Goal: Task Accomplishment & Management: Use online tool/utility

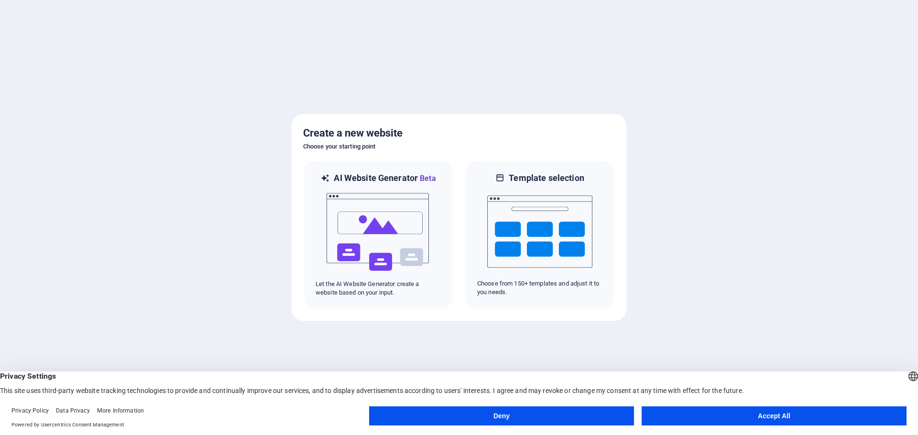
click at [721, 414] on button "Accept All" at bounding box center [773, 416] width 265 height 19
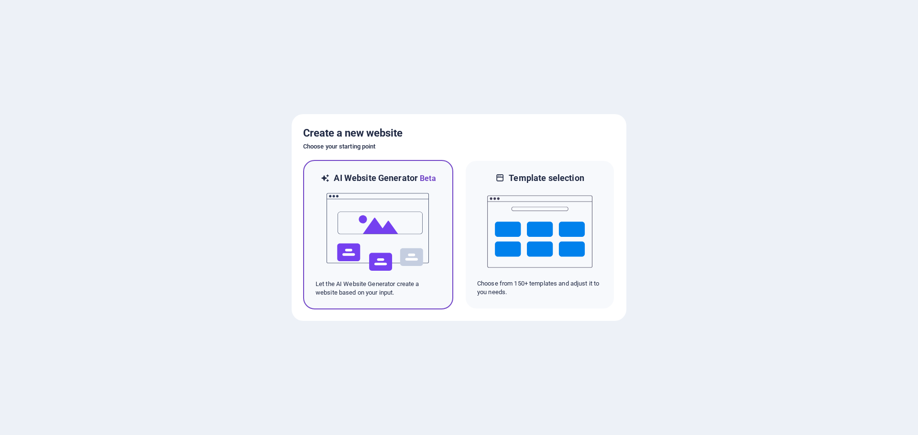
click at [380, 233] on img at bounding box center [378, 233] width 105 height 96
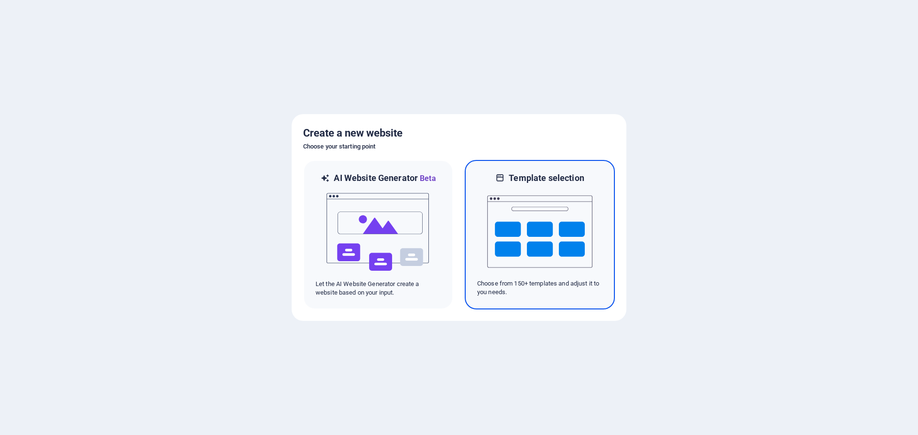
click at [557, 237] on img at bounding box center [539, 232] width 105 height 96
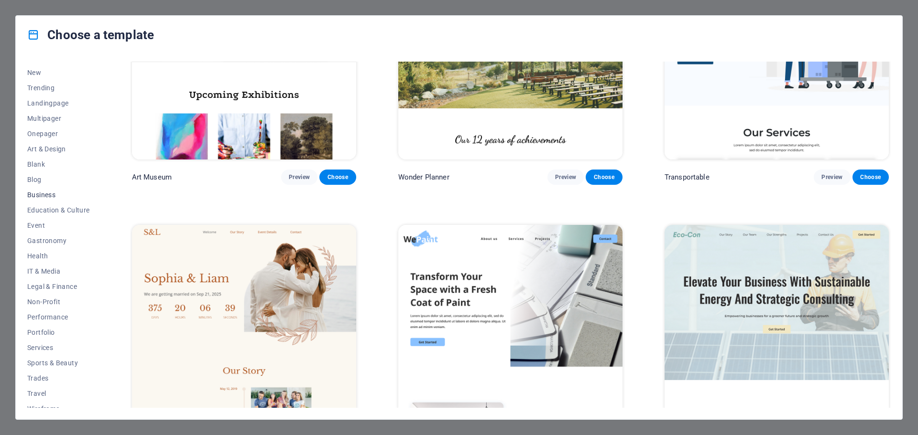
scroll to position [36, 0]
click at [43, 246] on span "Health" at bounding box center [58, 248] width 63 height 8
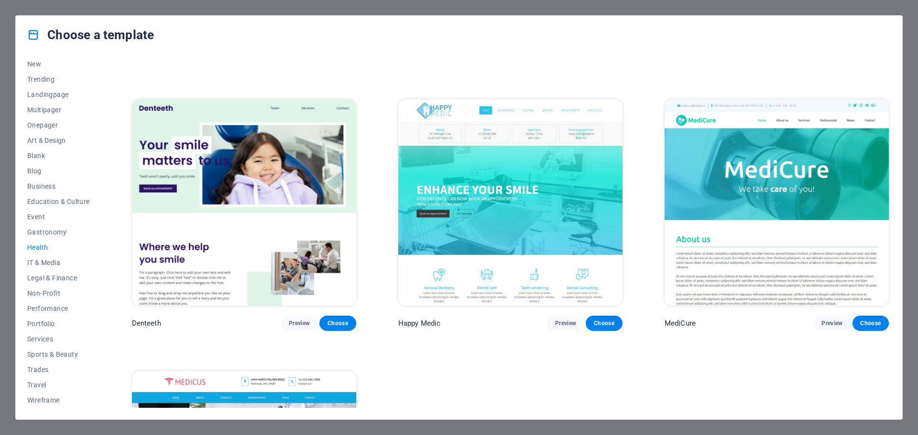
scroll to position [143, 0]
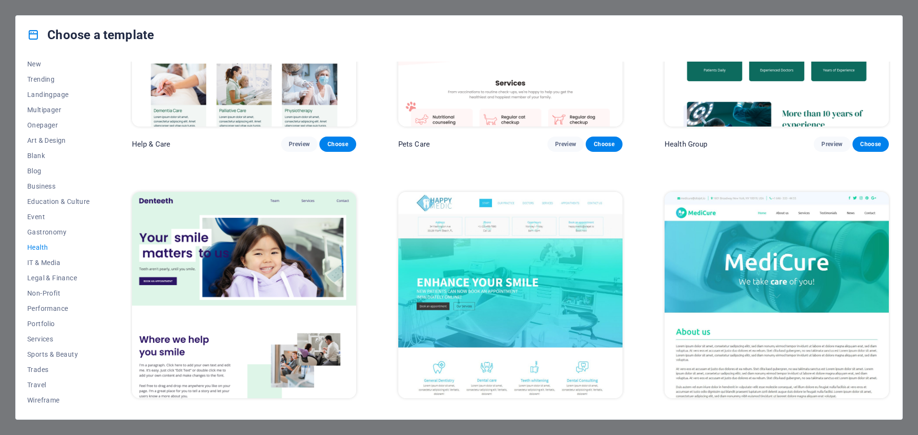
click at [719, 250] on img at bounding box center [776, 295] width 224 height 206
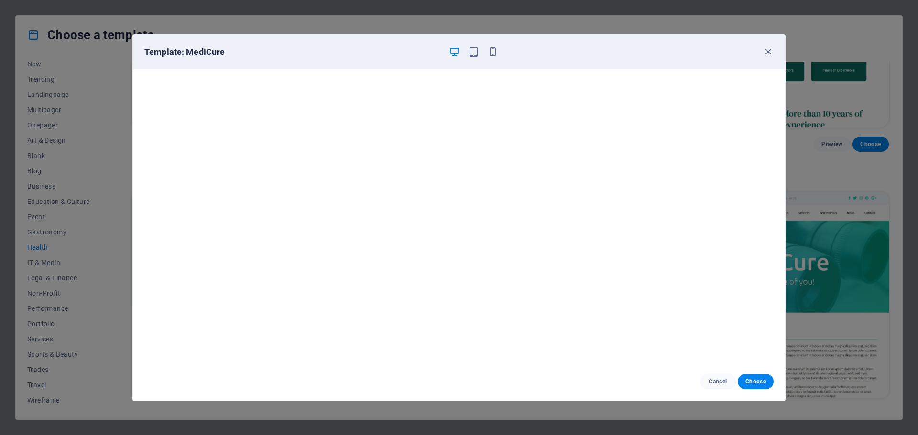
click at [774, 50] on div "Template: MediCure" at bounding box center [459, 52] width 652 height 34
click at [768, 51] on icon "button" at bounding box center [767, 51] width 11 height 11
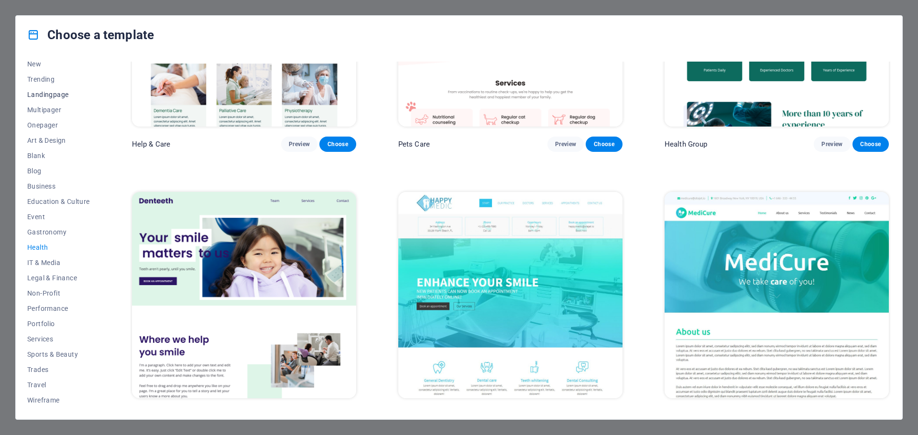
click at [47, 94] on span "Landingpage" at bounding box center [58, 95] width 63 height 8
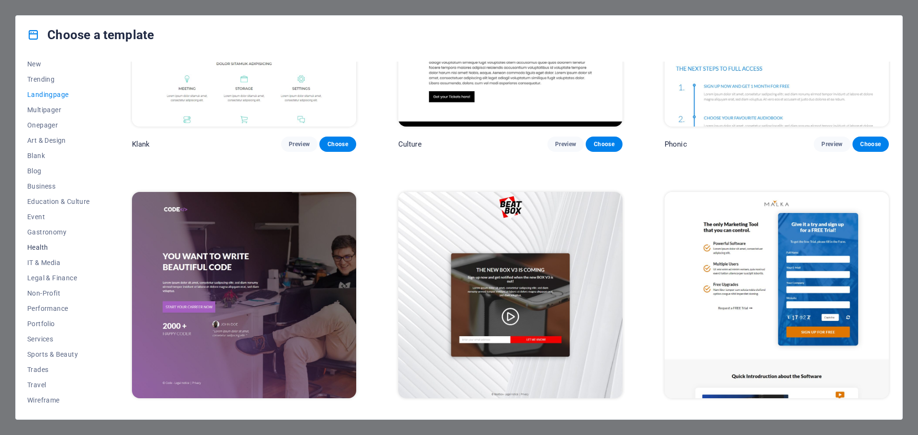
click at [37, 247] on span "Health" at bounding box center [58, 248] width 63 height 8
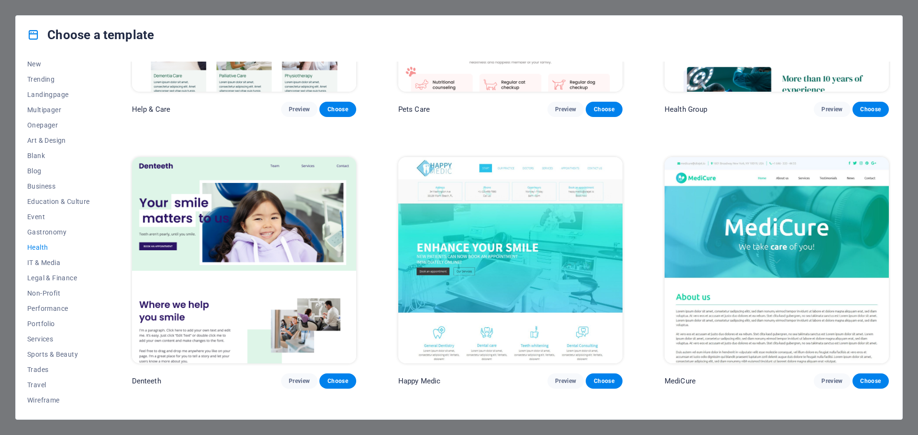
scroll to position [191, 0]
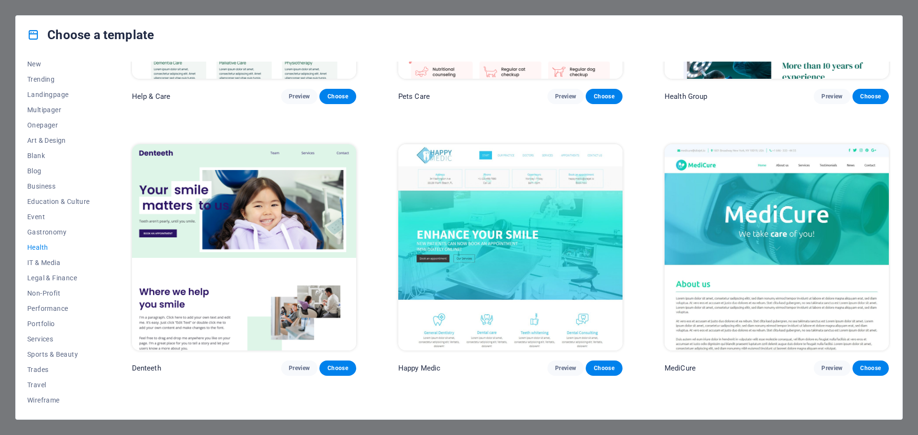
click at [503, 228] on img at bounding box center [510, 247] width 224 height 206
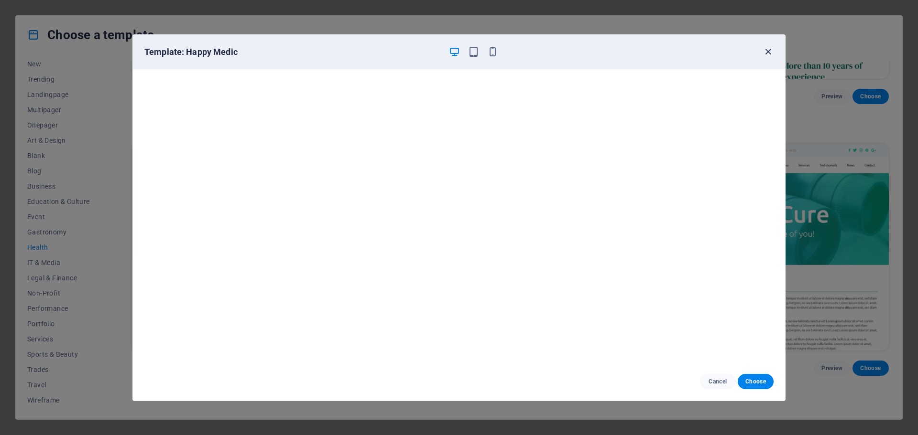
click at [768, 51] on icon "button" at bounding box center [767, 51] width 11 height 11
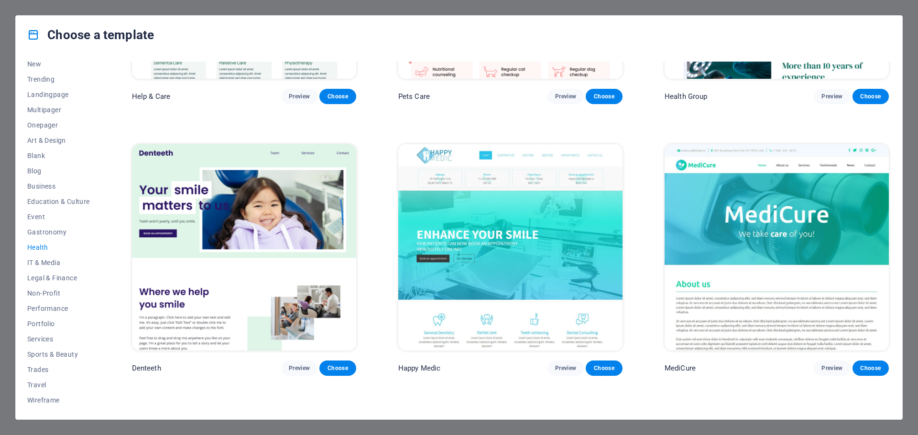
click at [750, 208] on img at bounding box center [776, 247] width 224 height 206
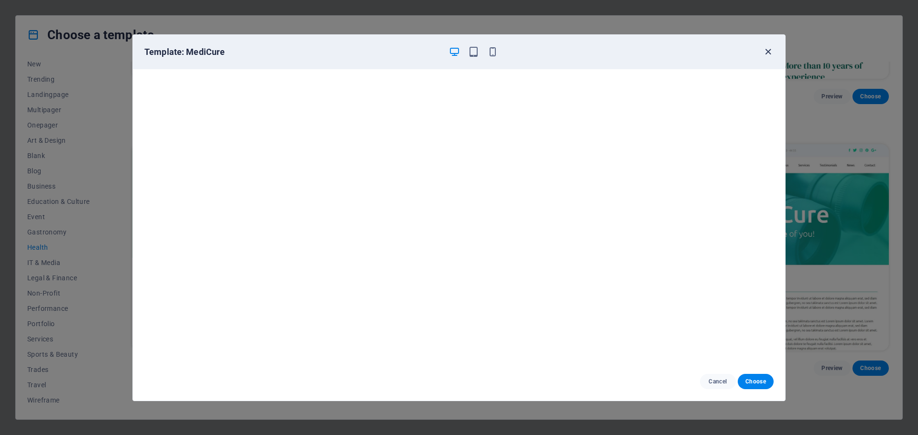
click at [762, 54] on icon "button" at bounding box center [767, 51] width 11 height 11
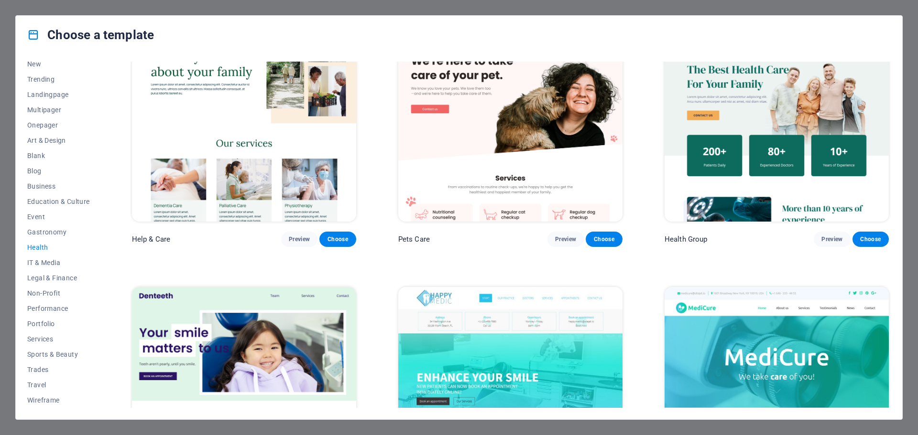
scroll to position [48, 0]
click at [760, 132] on img at bounding box center [776, 119] width 224 height 206
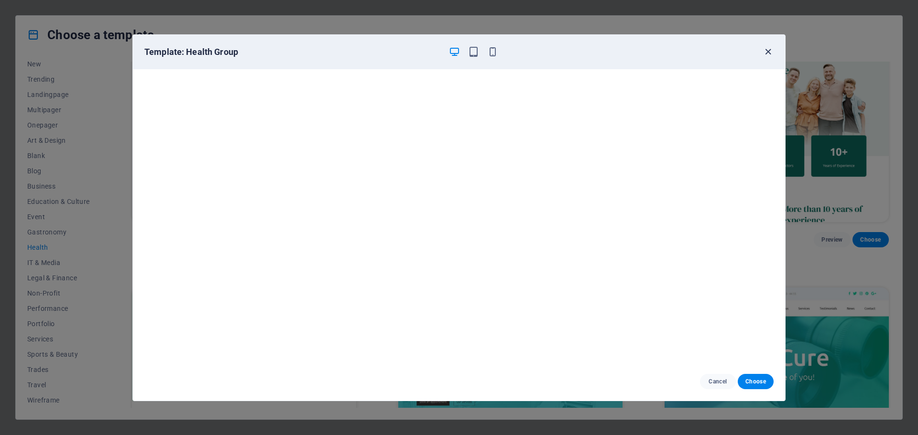
click at [764, 50] on icon "button" at bounding box center [767, 51] width 11 height 11
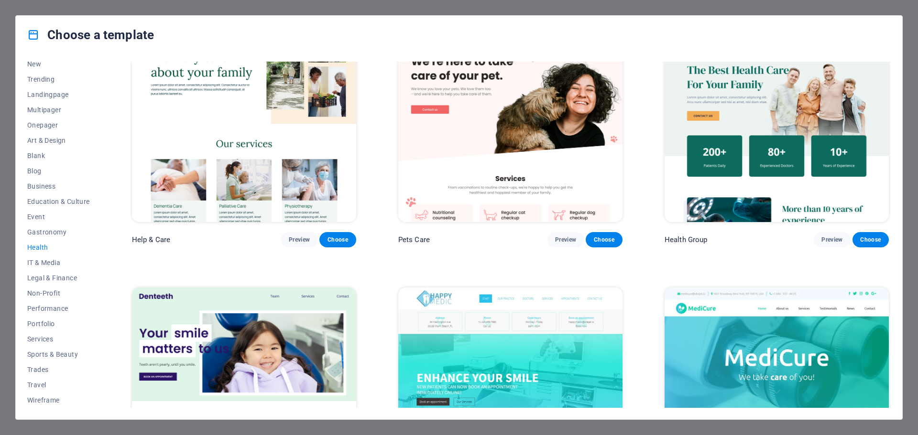
click at [286, 320] on img at bounding box center [244, 391] width 224 height 206
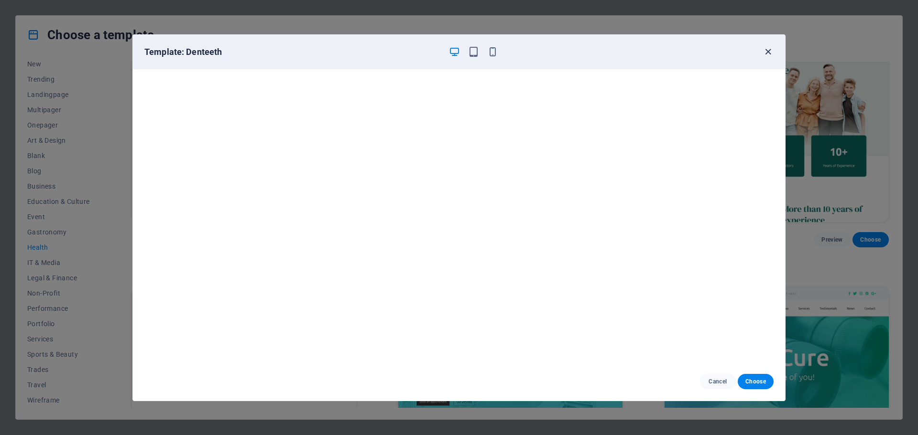
click at [768, 48] on icon "button" at bounding box center [767, 51] width 11 height 11
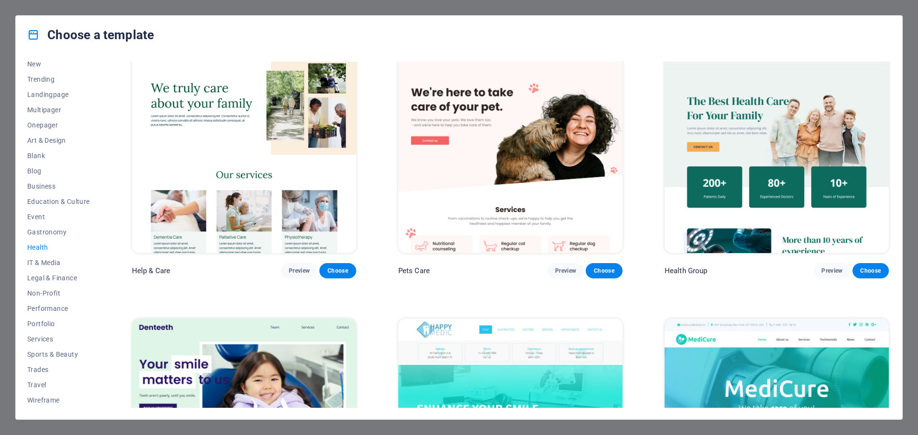
scroll to position [0, 0]
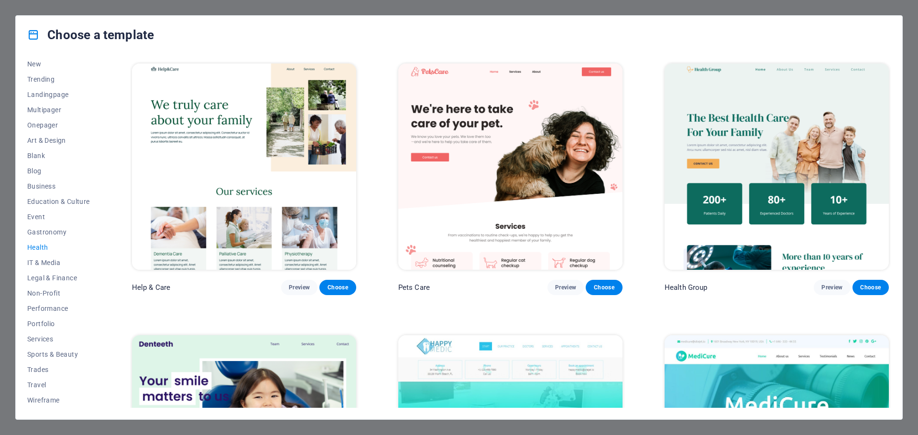
click at [229, 163] on img at bounding box center [244, 167] width 224 height 206
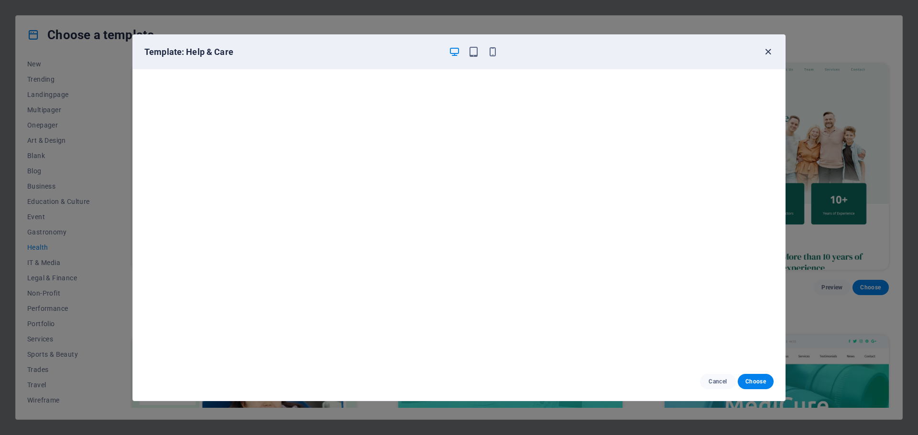
click at [768, 50] on icon "button" at bounding box center [767, 51] width 11 height 11
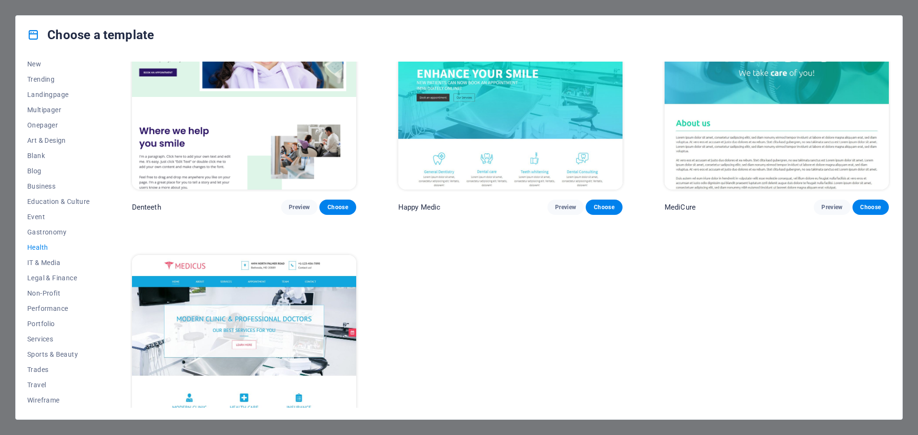
scroll to position [382, 0]
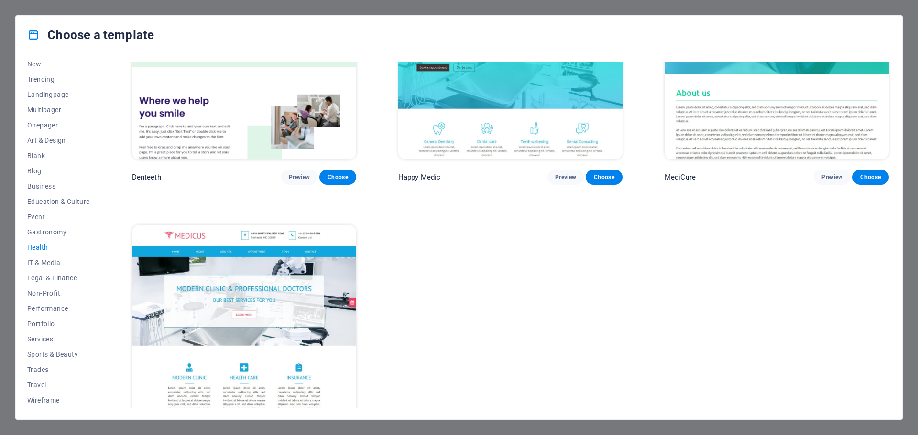
click at [251, 295] on img at bounding box center [244, 328] width 224 height 206
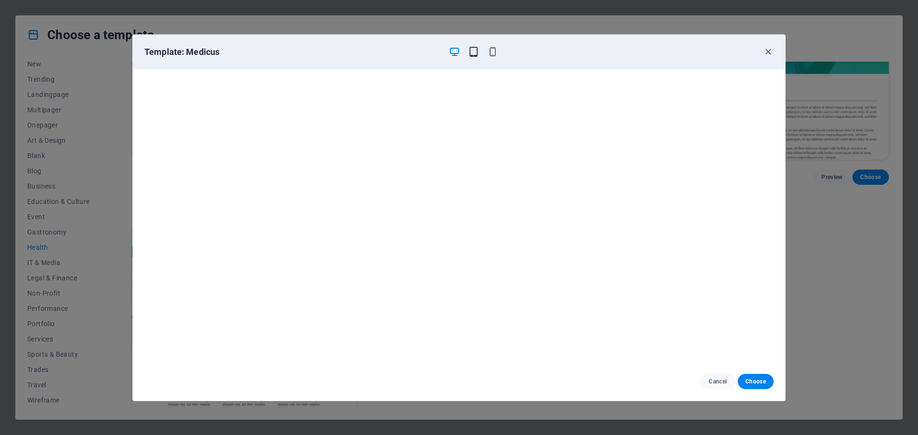
click at [468, 50] on icon "button" at bounding box center [473, 51] width 11 height 11
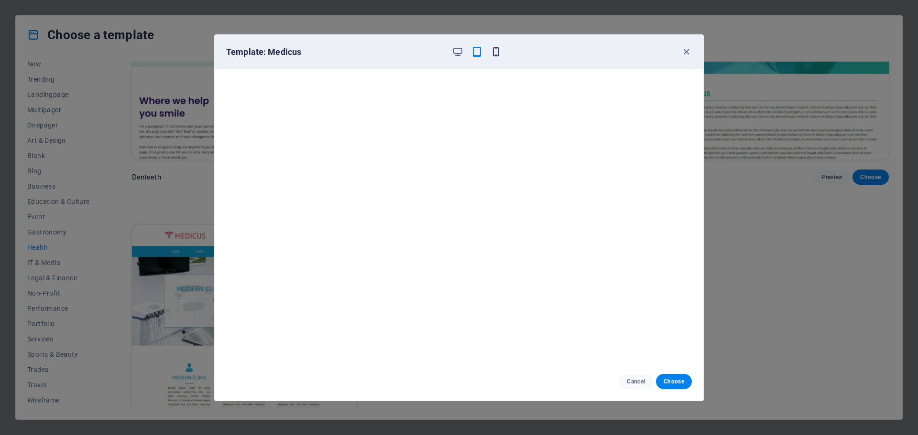
click at [495, 51] on icon "button" at bounding box center [495, 51] width 11 height 11
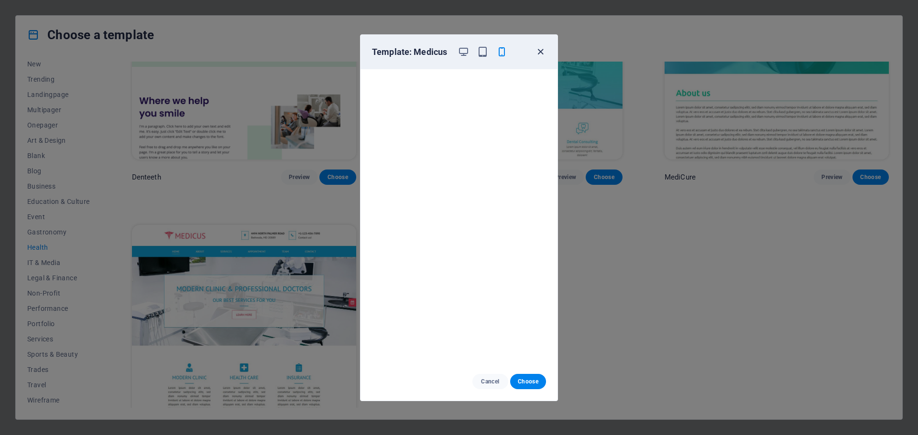
click at [544, 49] on icon "button" at bounding box center [540, 51] width 11 height 11
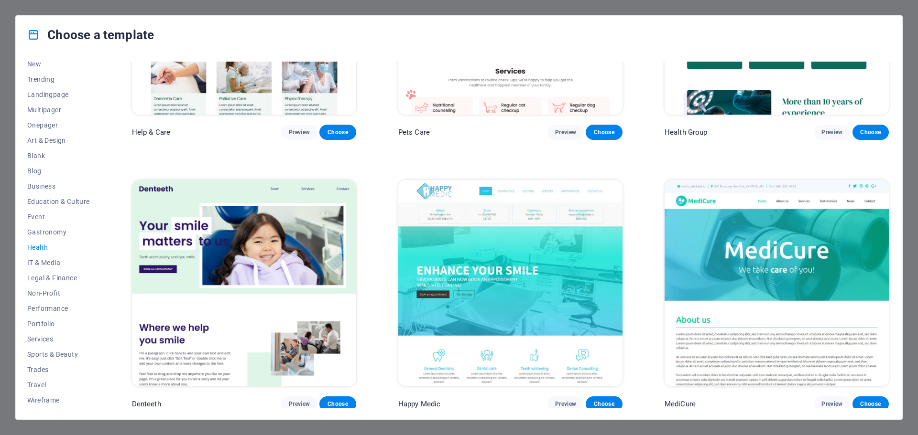
scroll to position [96, 0]
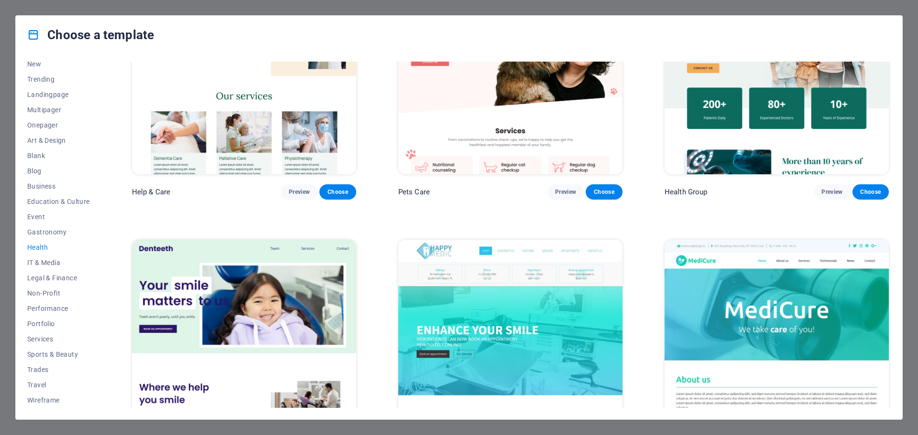
click at [490, 303] on img at bounding box center [510, 343] width 224 height 206
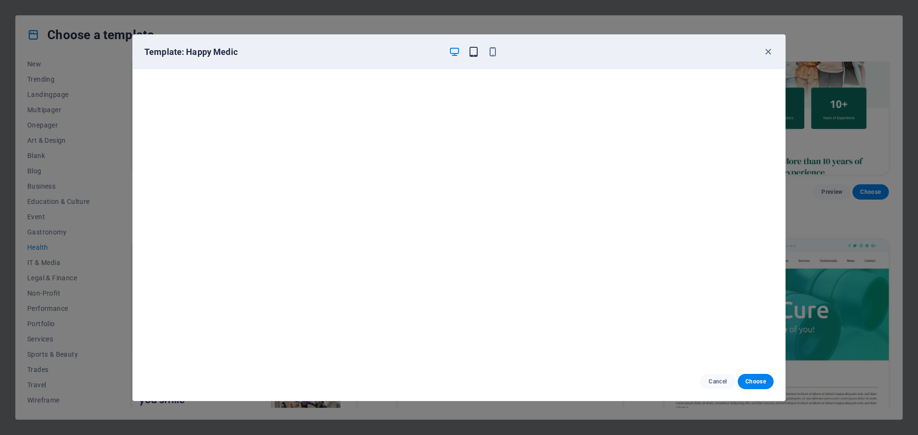
click at [474, 50] on icon "button" at bounding box center [473, 51] width 11 height 11
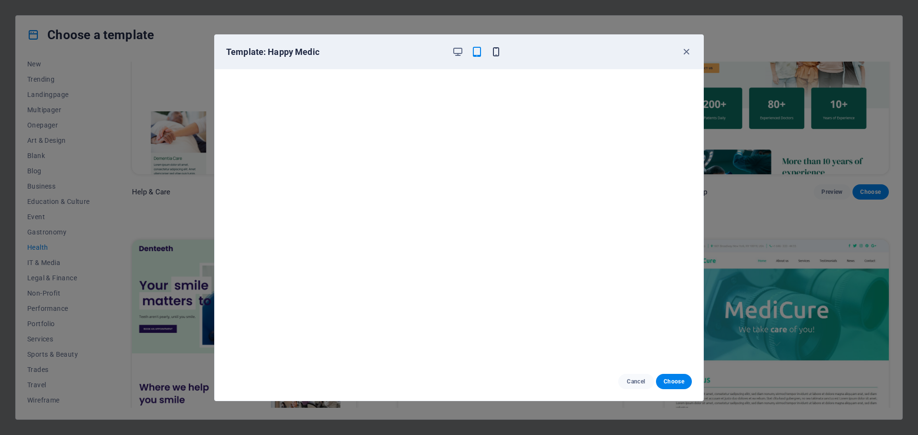
click at [494, 52] on icon "button" at bounding box center [495, 51] width 11 height 11
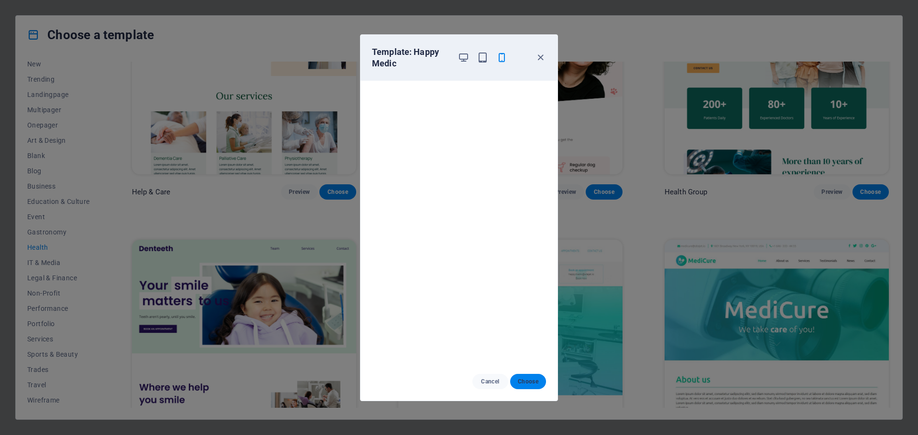
click at [535, 382] on span "Choose" at bounding box center [528, 382] width 21 height 8
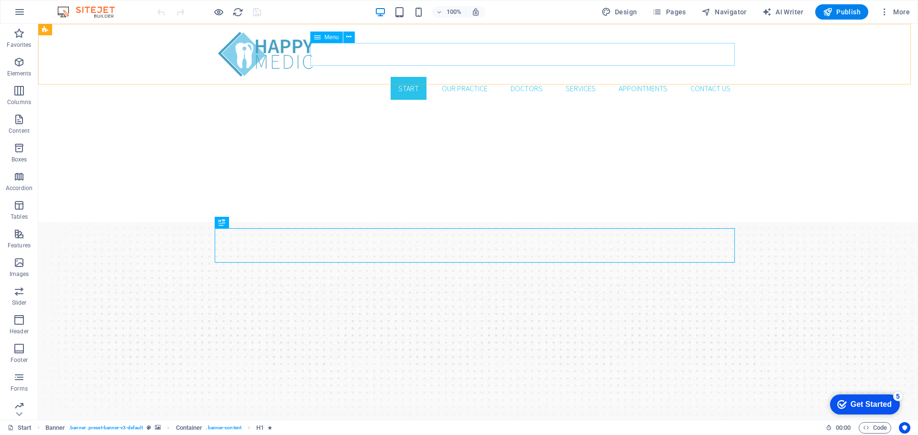
click at [326, 38] on span "Menu" at bounding box center [332, 37] width 14 height 6
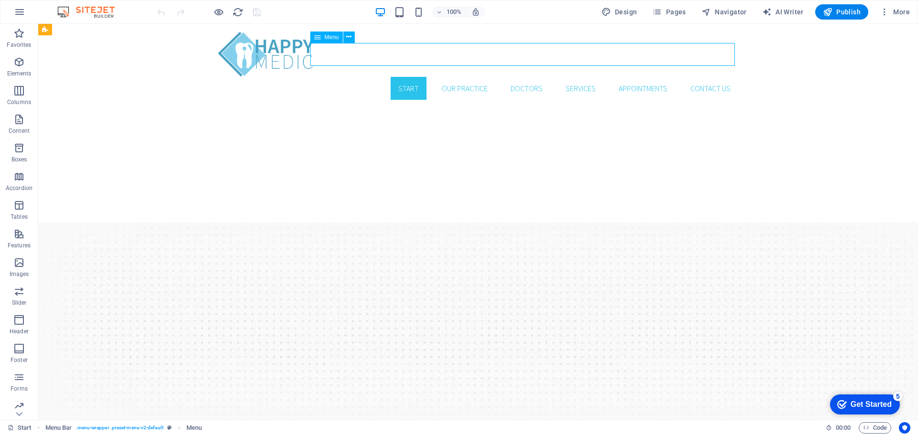
click at [326, 38] on span "Menu" at bounding box center [332, 37] width 14 height 6
click at [442, 77] on nav "Start Our Practice Doctors Services Appointments Contact us" at bounding box center [478, 88] width 520 height 23
click at [326, 38] on span "Menu" at bounding box center [332, 37] width 14 height 6
click at [349, 37] on icon at bounding box center [348, 37] width 5 height 10
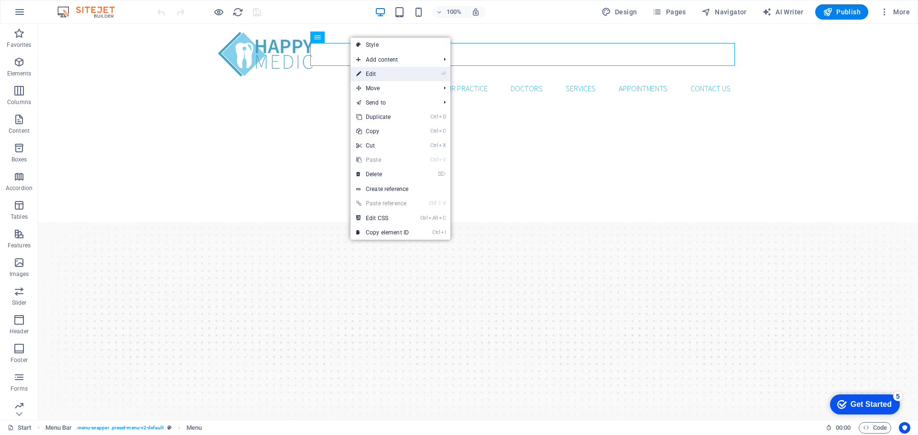
click at [391, 75] on link "⏎ Edit" at bounding box center [382, 74] width 64 height 14
select select
select select "1"
select select
select select "2"
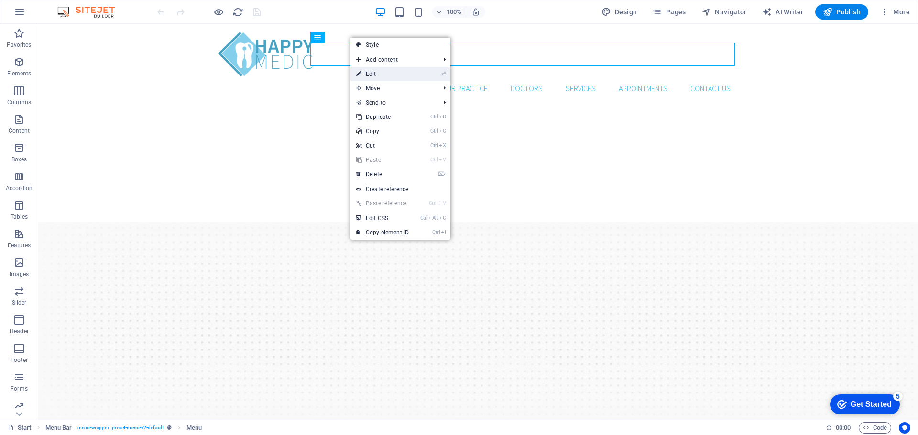
select select
select select "3"
select select
select select "4"
select select
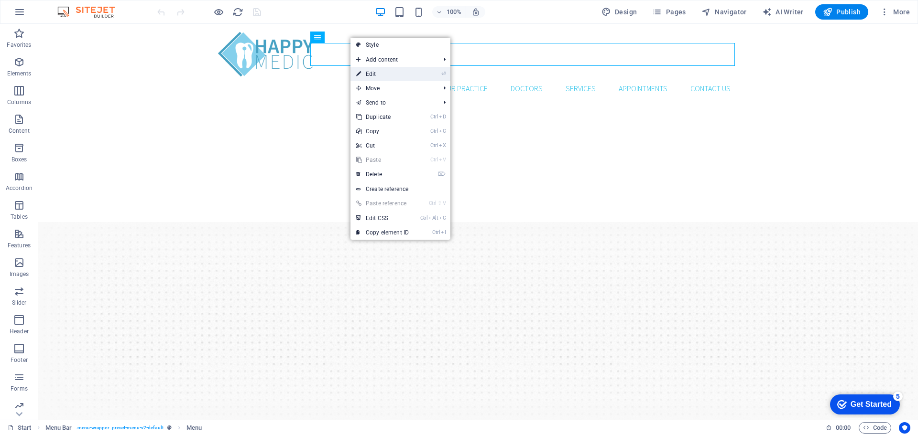
select select
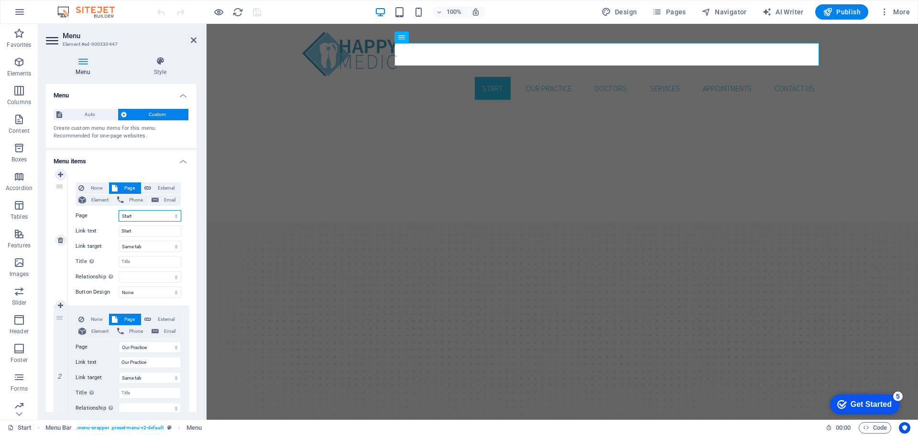
click at [138, 216] on select "Start Our Practice Doctors Services Appointments Legal Notice Privacy" at bounding box center [150, 215] width 63 height 11
drag, startPoint x: 137, startPoint y: 233, endPoint x: 111, endPoint y: 232, distance: 26.3
click at [111, 232] on div "Link text Start" at bounding box center [129, 231] width 106 height 11
type input "Des"
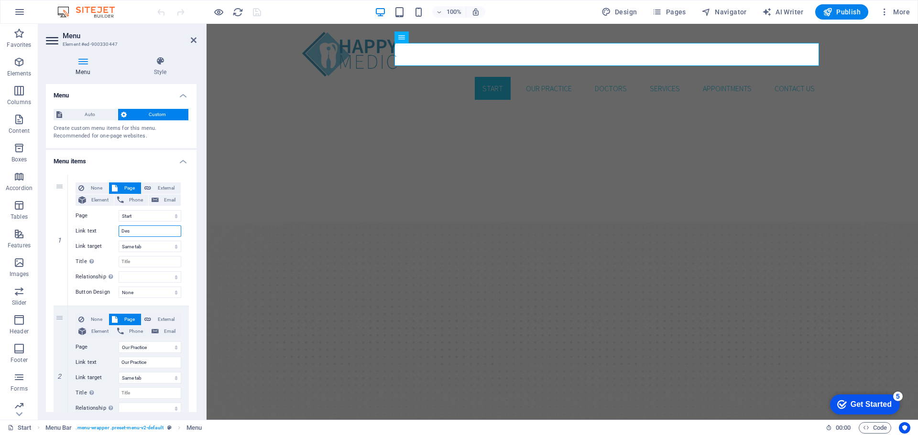
select select
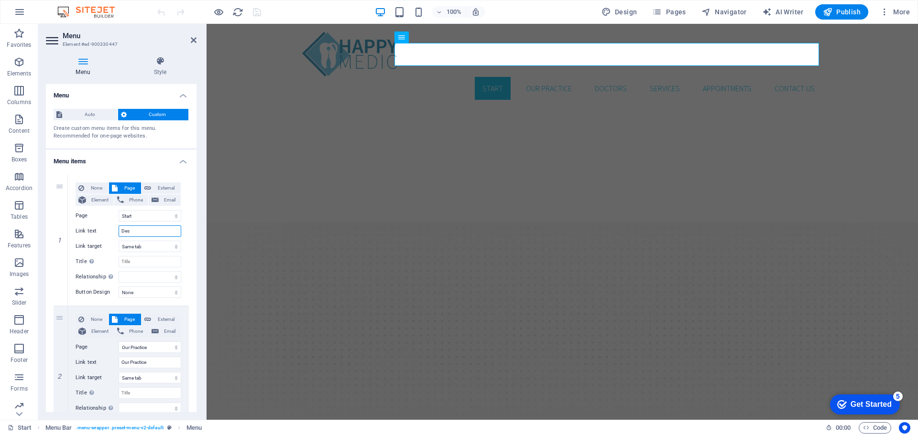
select select
type input "Despre"
select select
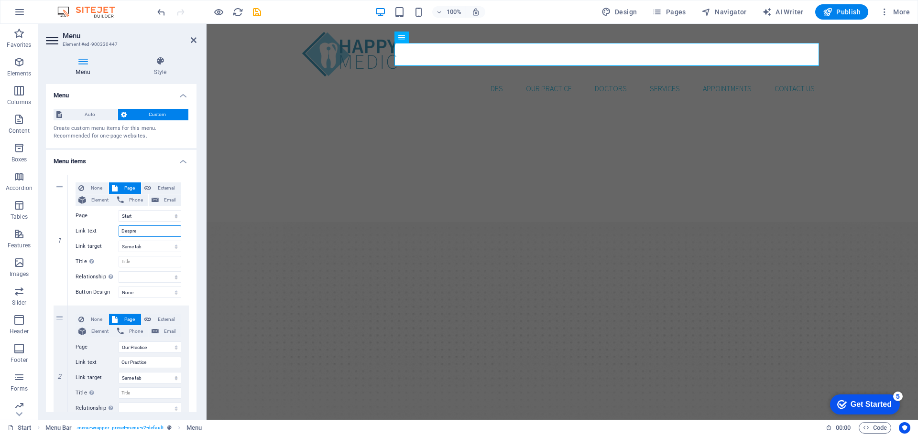
select select
type input "Despre noi"
select select
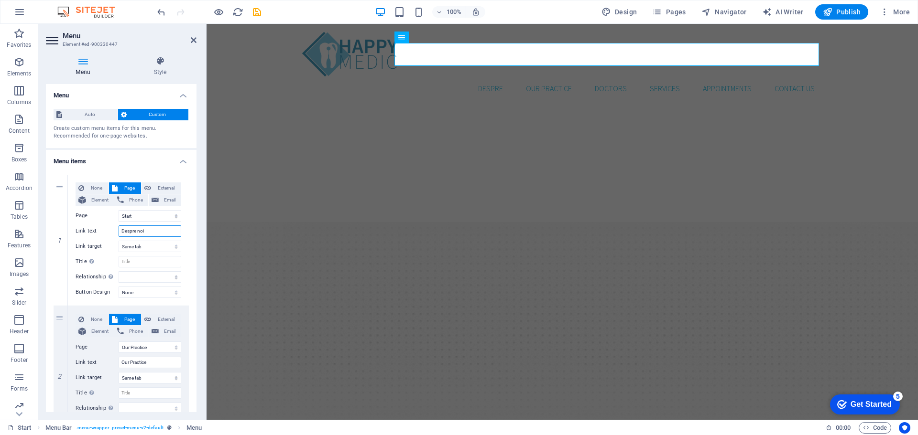
select select
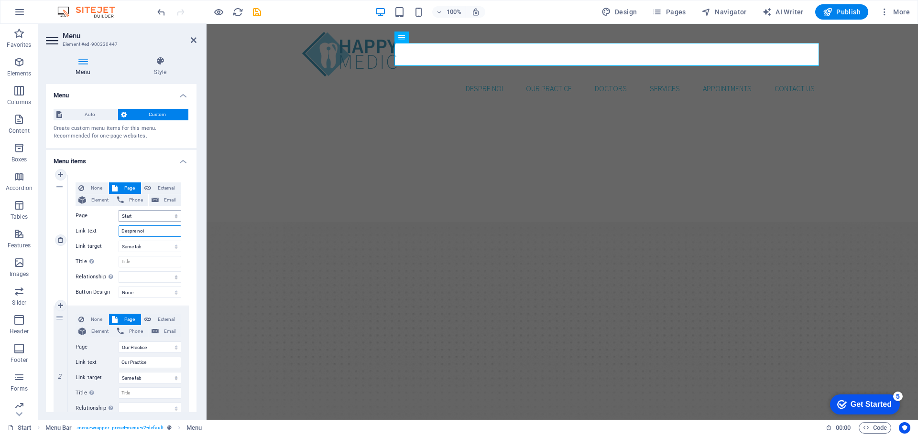
type input "Despre noi"
click at [151, 217] on select "Start Our Practice Doctors Services Appointments Legal Notice Privacy" at bounding box center [150, 215] width 63 height 11
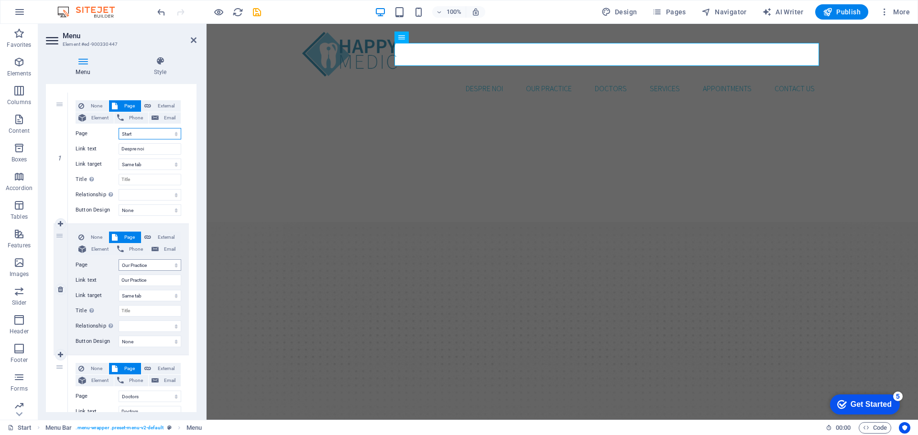
scroll to position [96, 0]
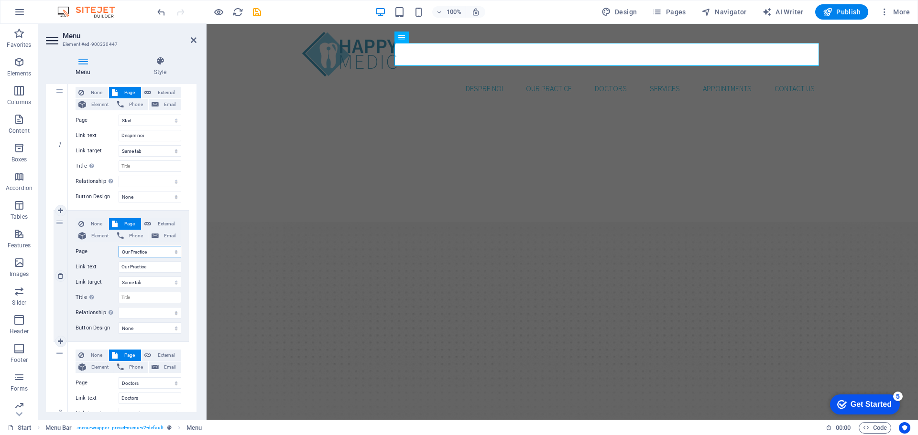
click at [151, 252] on select "Start Our Practice Doctors Services Appointments Legal Notice Privacy" at bounding box center [150, 251] width 63 height 11
click at [152, 254] on select "Start Our Practice Doctors Services Appointments Legal Notice Privacy" at bounding box center [150, 251] width 63 height 11
drag, startPoint x: 156, startPoint y: 268, endPoint x: 101, endPoint y: 266, distance: 54.5
click at [101, 266] on div "Link text Our Practice" at bounding box center [129, 266] width 106 height 11
click at [198, 225] on div "Menu Style Menu Auto Custom Create custom menu items for this menu. Recommended…" at bounding box center [121, 234] width 166 height 371
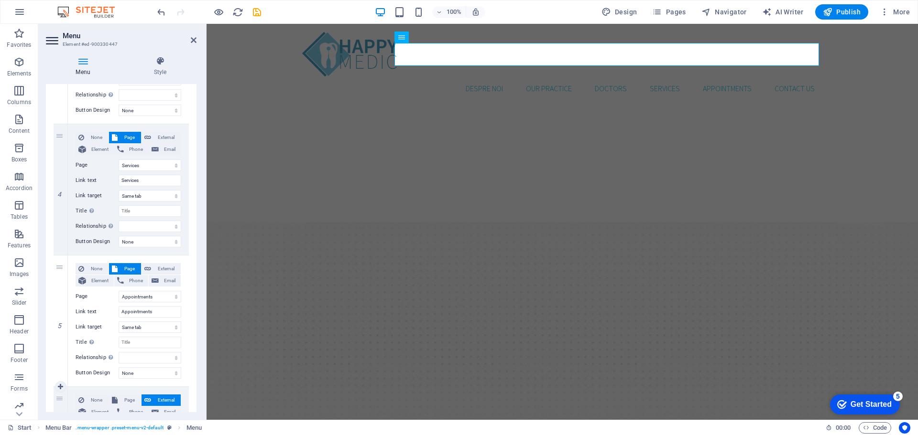
scroll to position [574, 0]
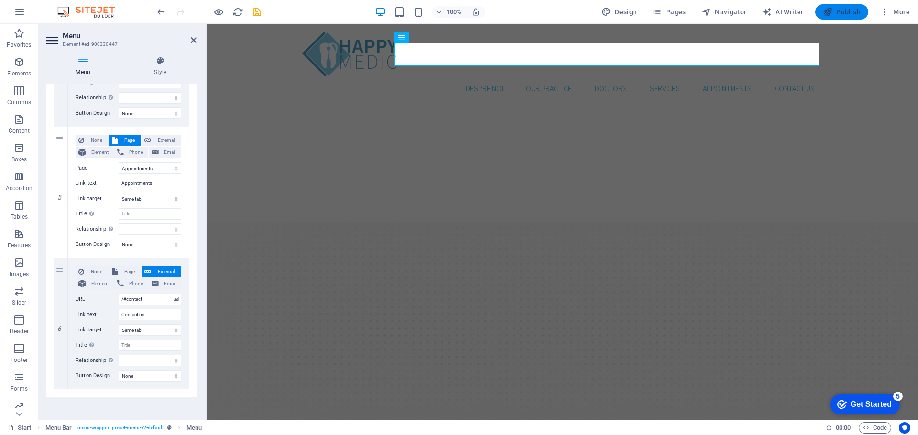
click at [851, 10] on span "Publish" at bounding box center [842, 12] width 38 height 10
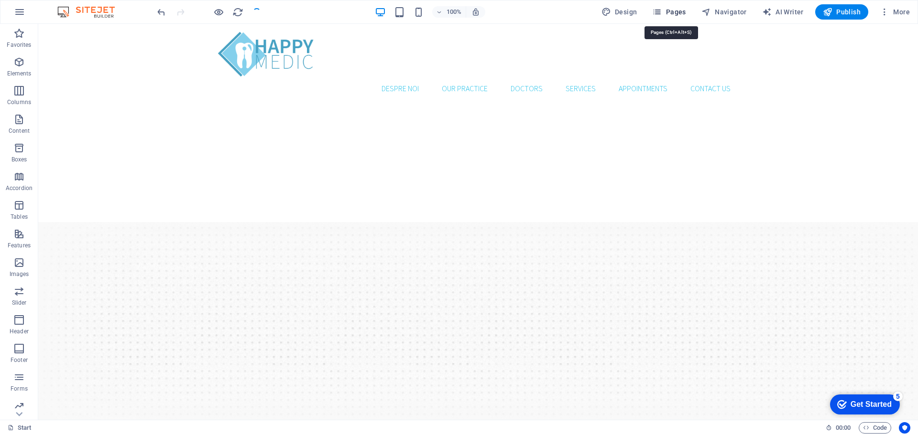
click at [681, 10] on span "Pages" at bounding box center [668, 12] width 33 height 10
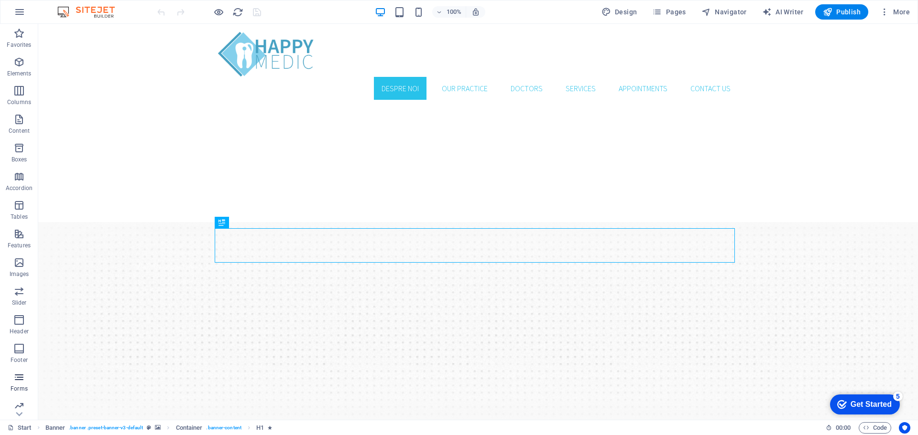
click at [18, 378] on icon "button" at bounding box center [18, 377] width 11 height 11
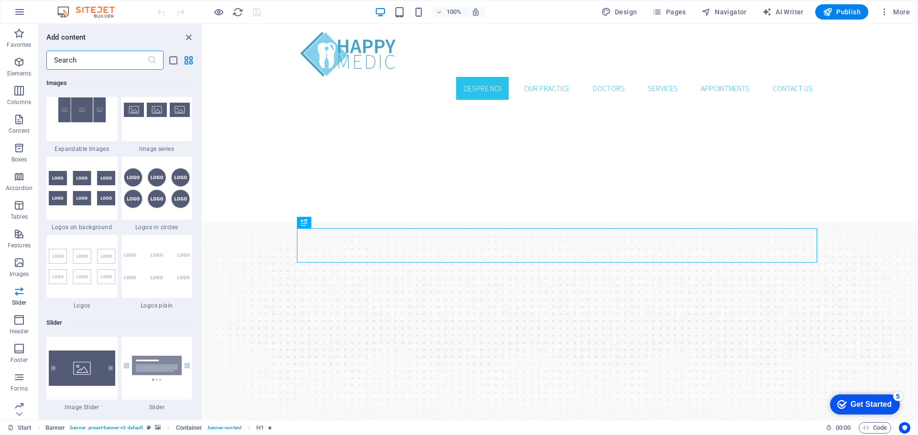
scroll to position [5067, 0]
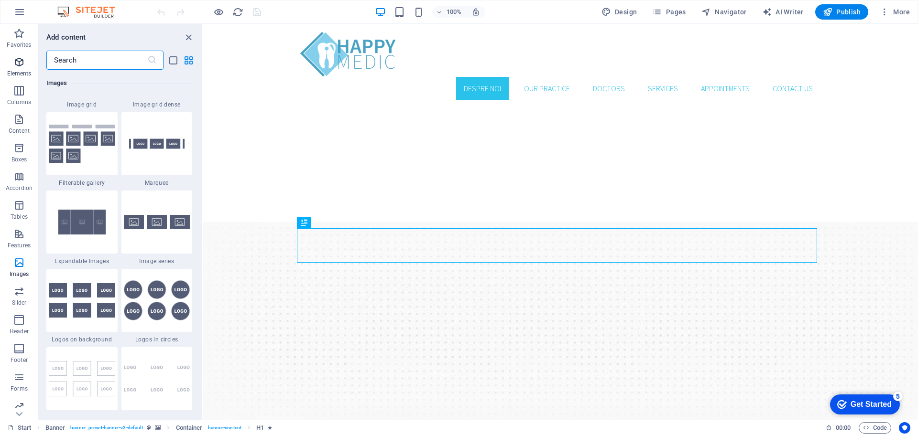
click at [17, 62] on icon "button" at bounding box center [18, 61] width 11 height 11
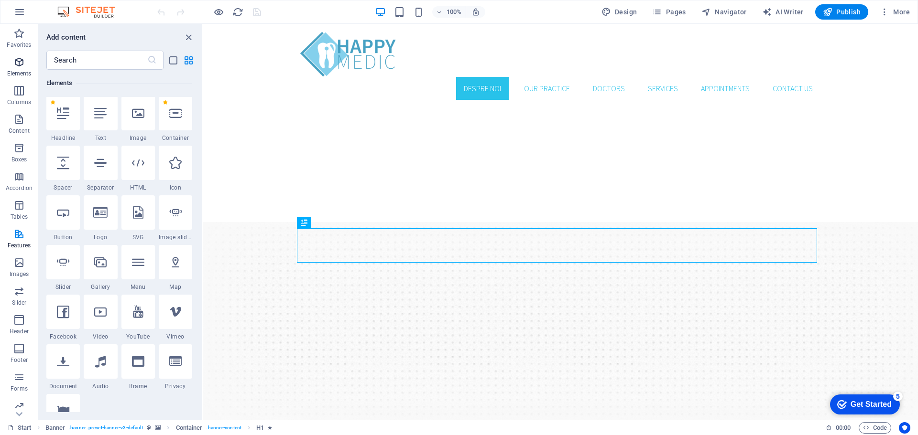
scroll to position [102, 0]
click at [359, 61] on div at bounding box center [560, 54] width 520 height 45
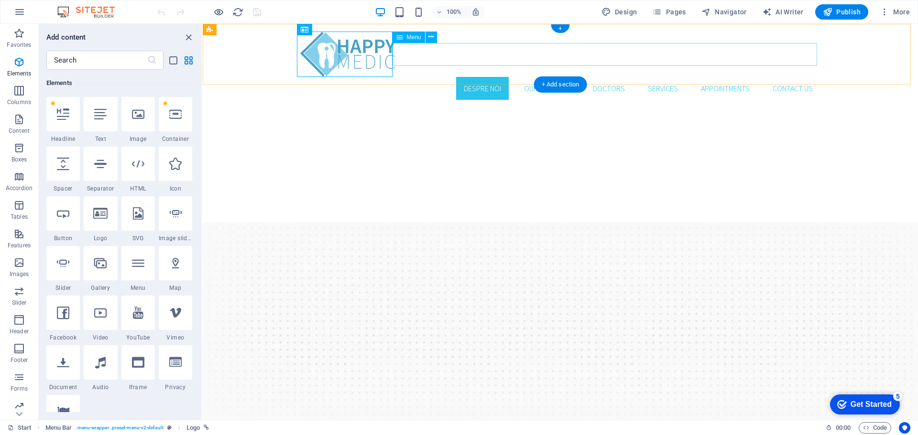
click at [486, 77] on nav "Despre noi Our Practice Doctors Services Appointments Contact us" at bounding box center [560, 88] width 520 height 23
click at [548, 77] on nav "Despre noi Our Practice Doctors Services Appointments Contact us" at bounding box center [560, 88] width 520 height 23
click at [427, 34] on button at bounding box center [430, 37] width 11 height 11
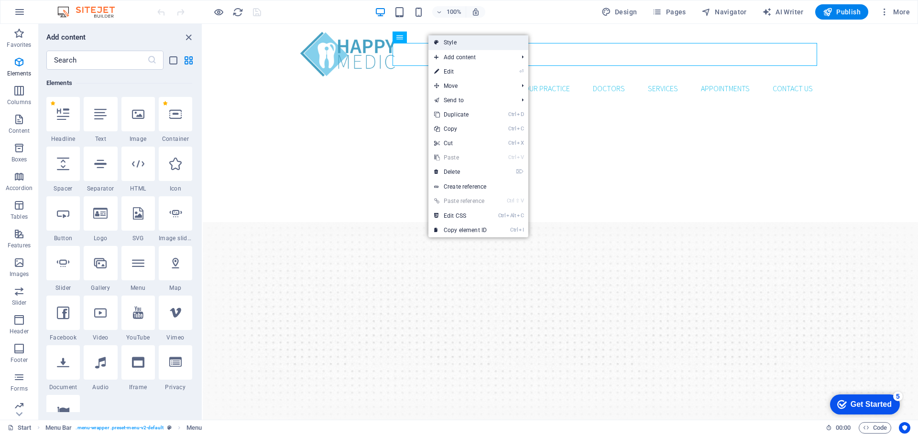
click at [454, 43] on link "Style" at bounding box center [478, 42] width 100 height 14
select select "rem"
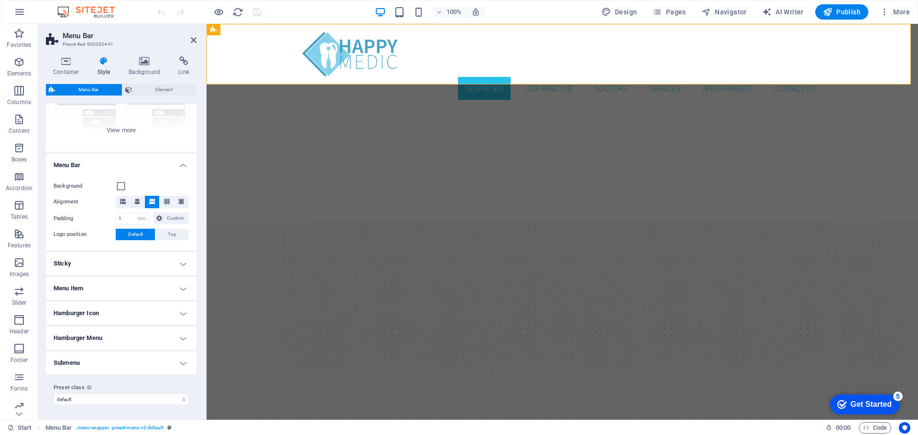
scroll to position [113, 0]
click at [109, 364] on h4 "Submenu" at bounding box center [121, 362] width 151 height 23
click at [110, 363] on h4 "Submenu" at bounding box center [121, 359] width 151 height 17
click at [111, 342] on h4 "Hamburger Menu" at bounding box center [121, 337] width 151 height 23
click at [112, 337] on h4 "Hamburger Menu" at bounding box center [121, 334] width 151 height 17
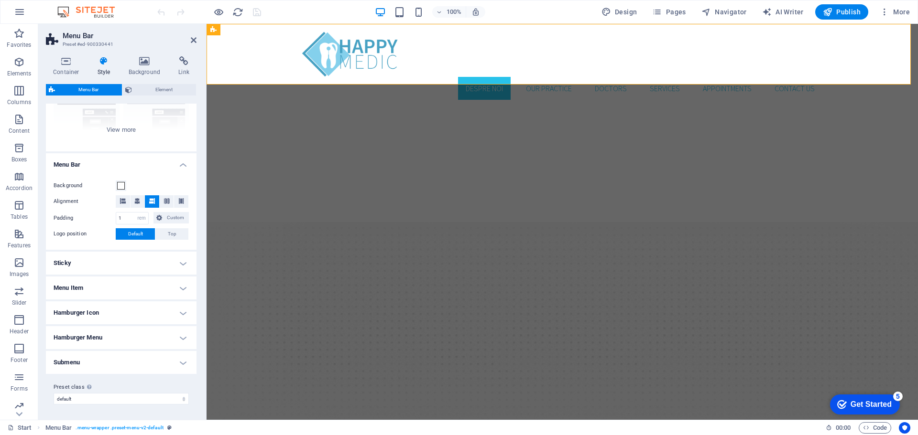
click at [117, 337] on h4 "Hamburger Menu" at bounding box center [121, 337] width 151 height 23
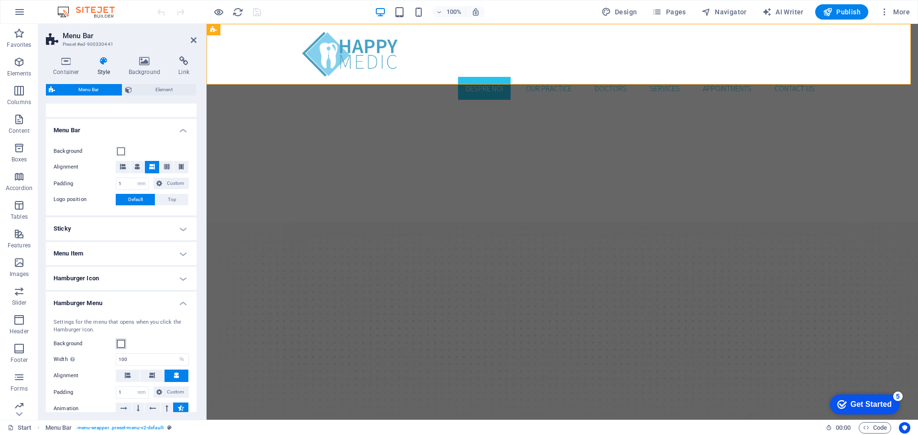
scroll to position [256, 0]
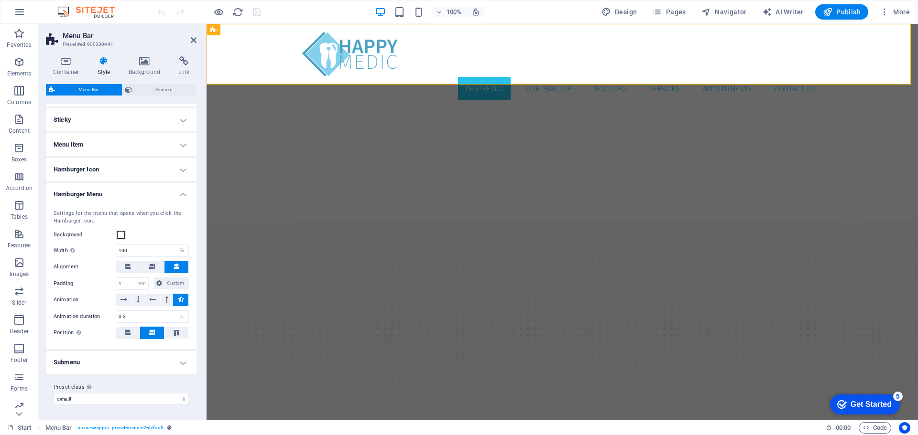
click at [110, 190] on h4 "Hamburger Menu" at bounding box center [121, 191] width 151 height 17
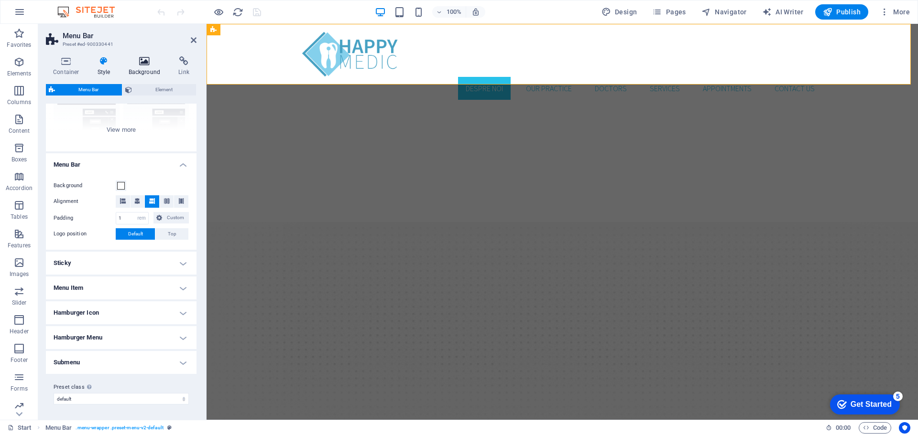
click at [134, 62] on icon at bounding box center [144, 61] width 46 height 10
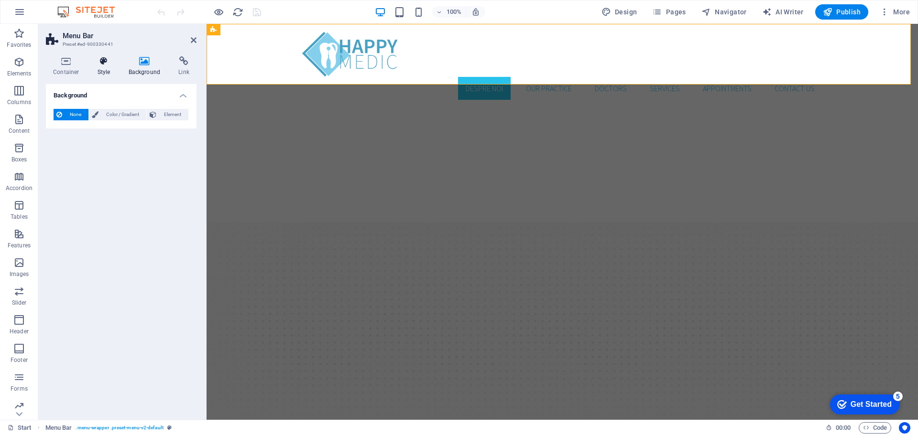
click at [91, 62] on icon at bounding box center [103, 61] width 27 height 10
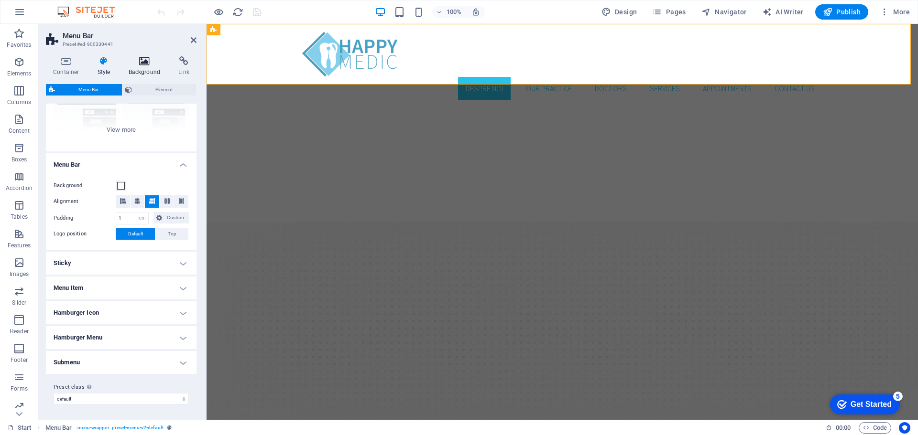
click at [152, 63] on icon at bounding box center [144, 61] width 46 height 10
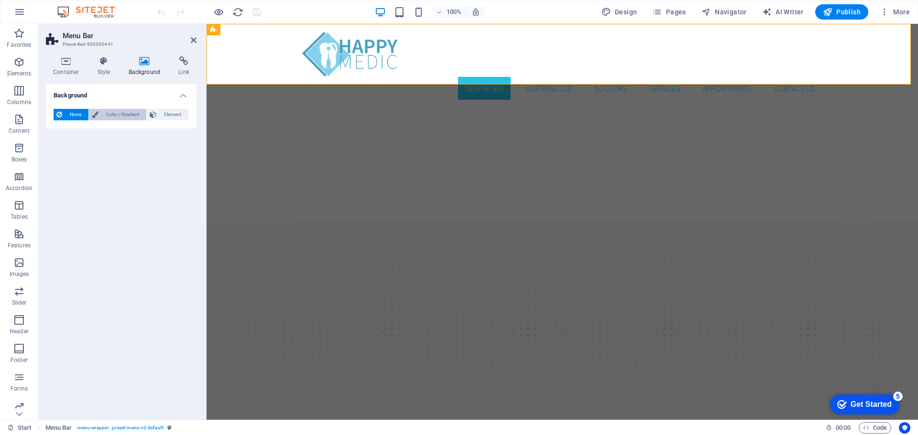
click at [127, 117] on span "Color / Gradient" at bounding box center [122, 114] width 42 height 11
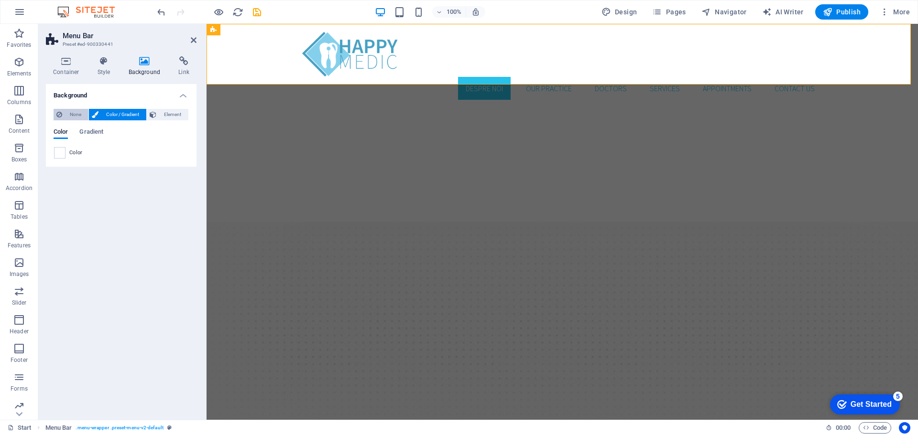
click at [77, 114] on span "None" at bounding box center [75, 114] width 21 height 11
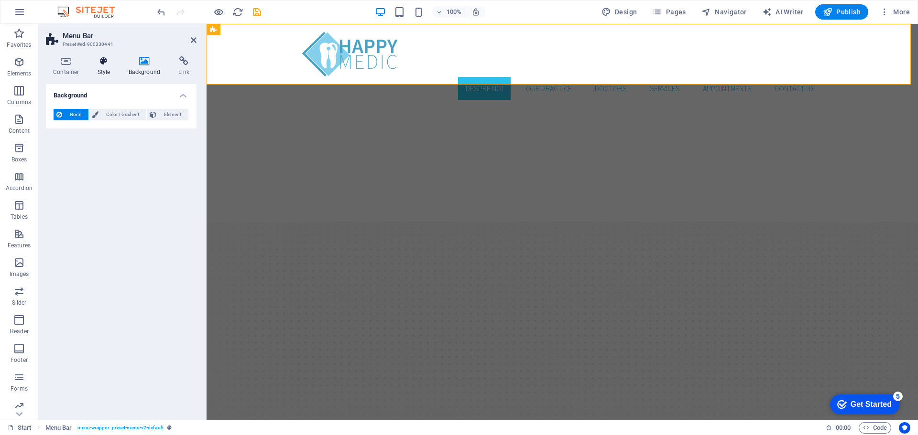
click at [102, 68] on h4 "Style" at bounding box center [105, 66] width 31 height 20
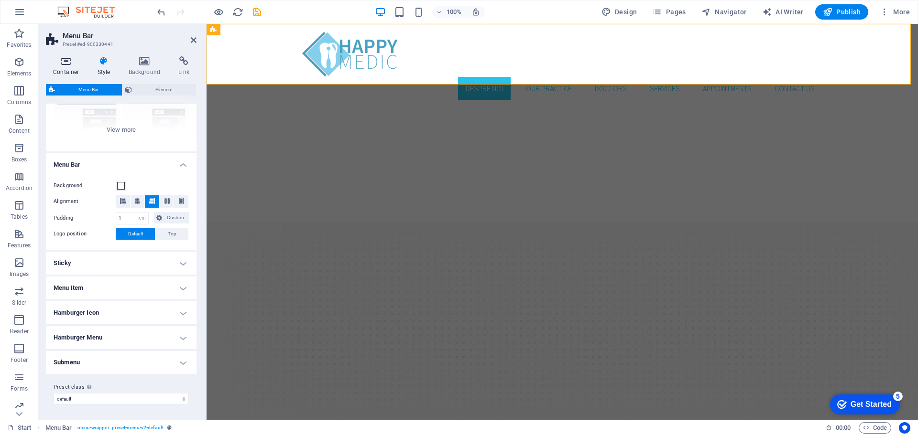
click at [69, 65] on icon at bounding box center [66, 61] width 41 height 10
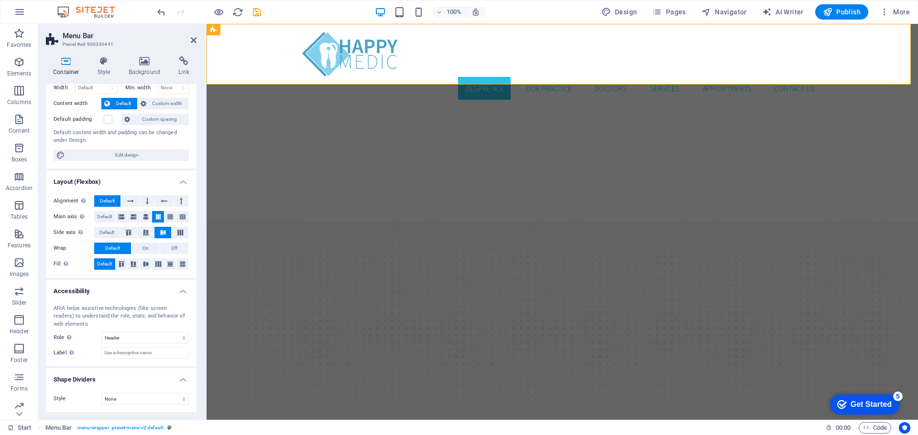
scroll to position [0, 0]
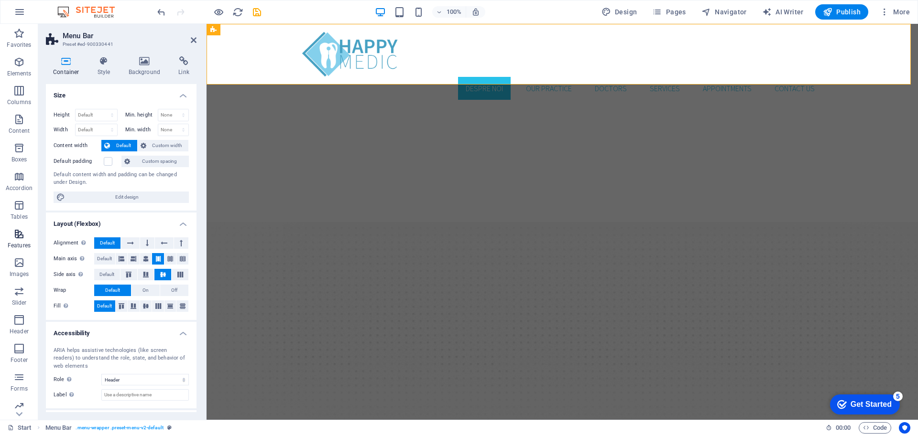
click at [21, 239] on icon "button" at bounding box center [18, 233] width 11 height 11
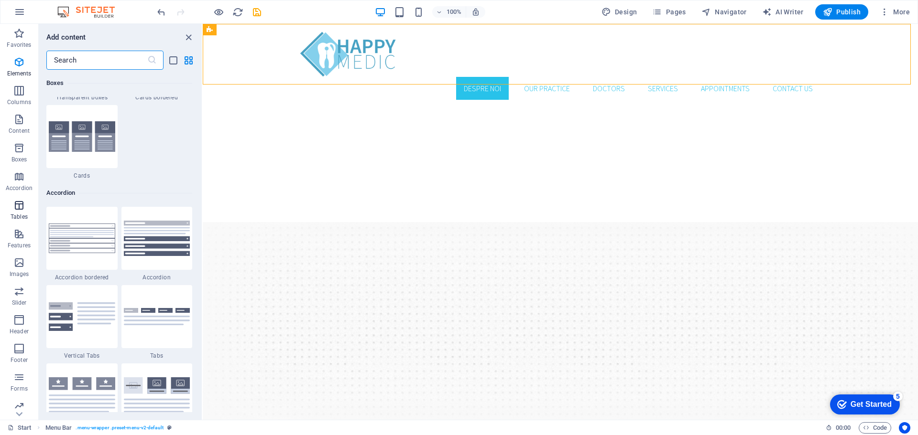
click at [25, 209] on icon "button" at bounding box center [18, 205] width 11 height 11
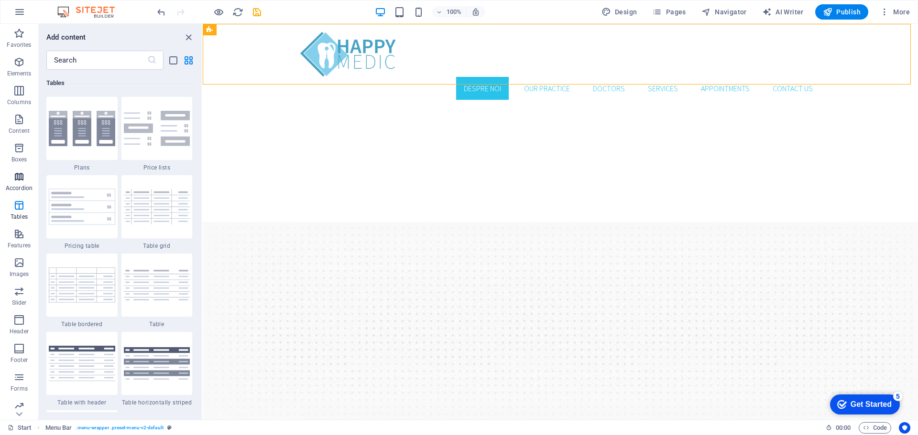
click at [22, 179] on icon "button" at bounding box center [18, 176] width 11 height 11
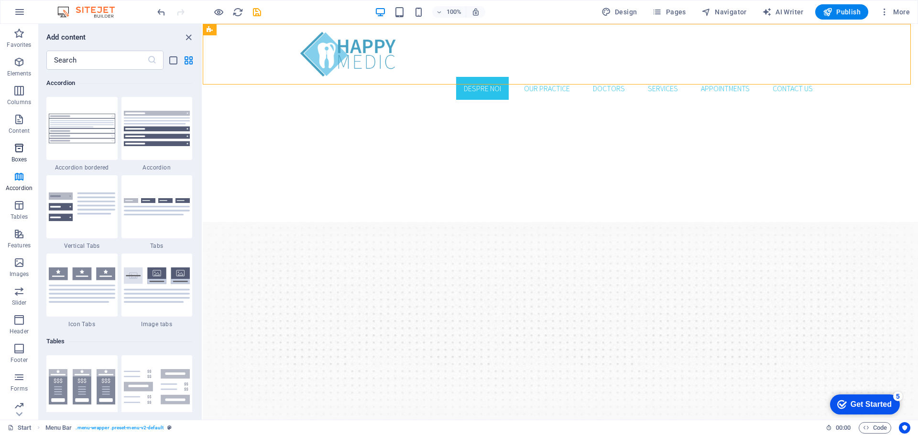
click at [22, 156] on p "Boxes" at bounding box center [19, 160] width 16 height 8
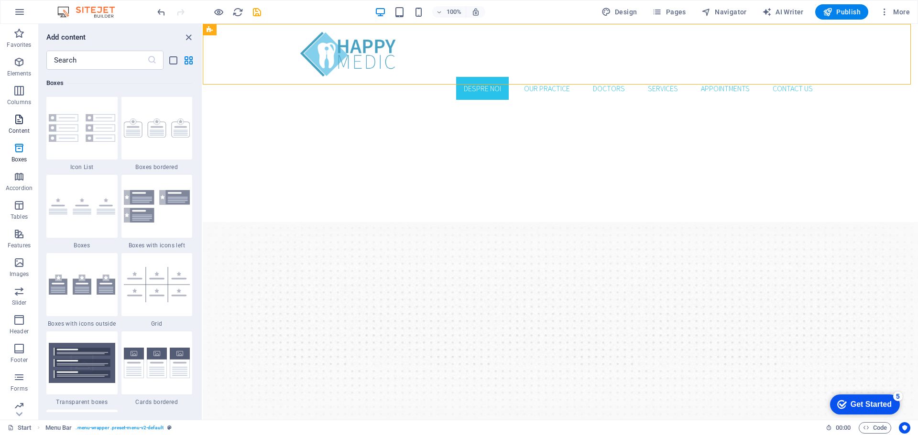
click at [20, 128] on p "Content" at bounding box center [19, 131] width 21 height 8
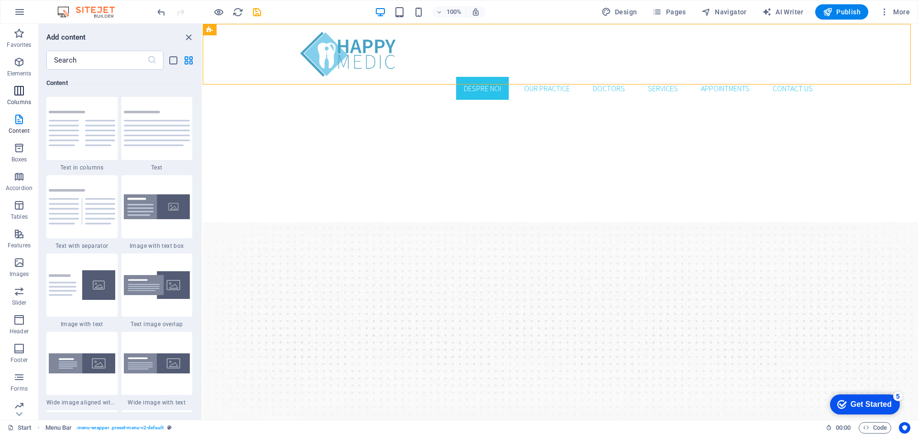
click at [18, 97] on span "Columns" at bounding box center [19, 96] width 38 height 23
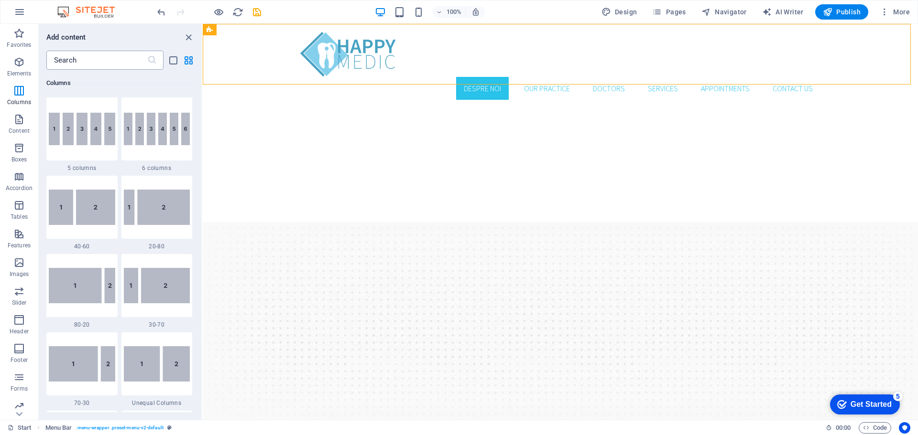
scroll to position [473, 0]
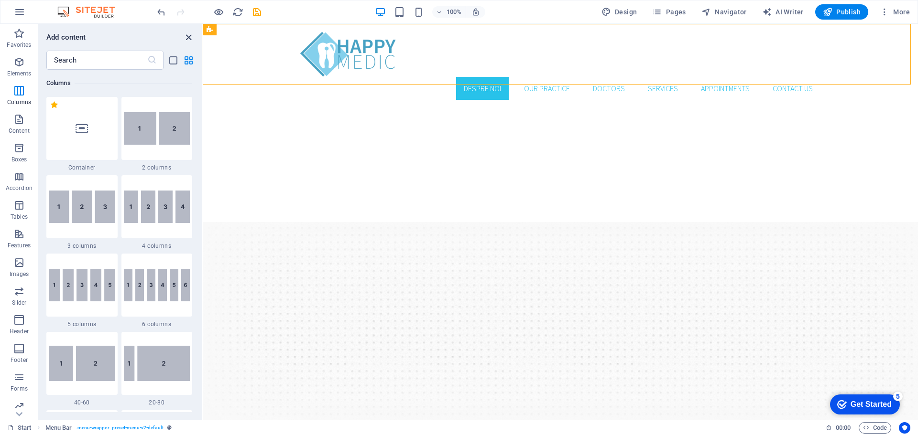
click at [186, 33] on icon "close panel" at bounding box center [188, 37] width 11 height 11
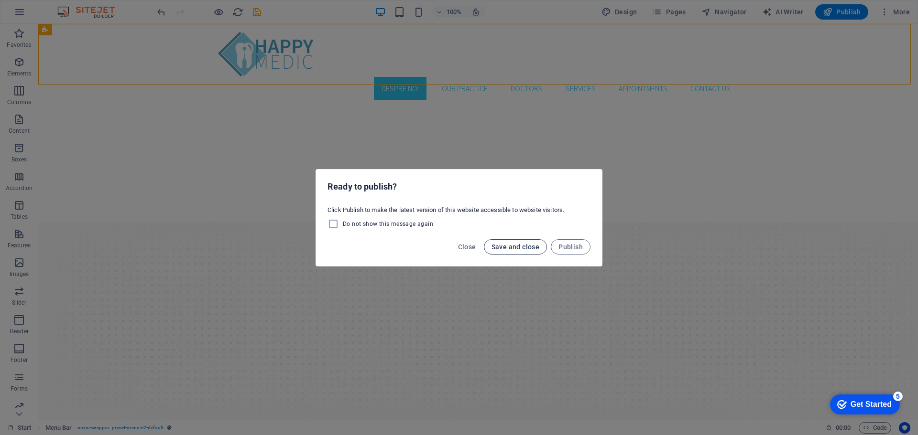
click at [505, 245] on span "Save and close" at bounding box center [515, 247] width 48 height 8
